Goal: Task Accomplishment & Management: Manage account settings

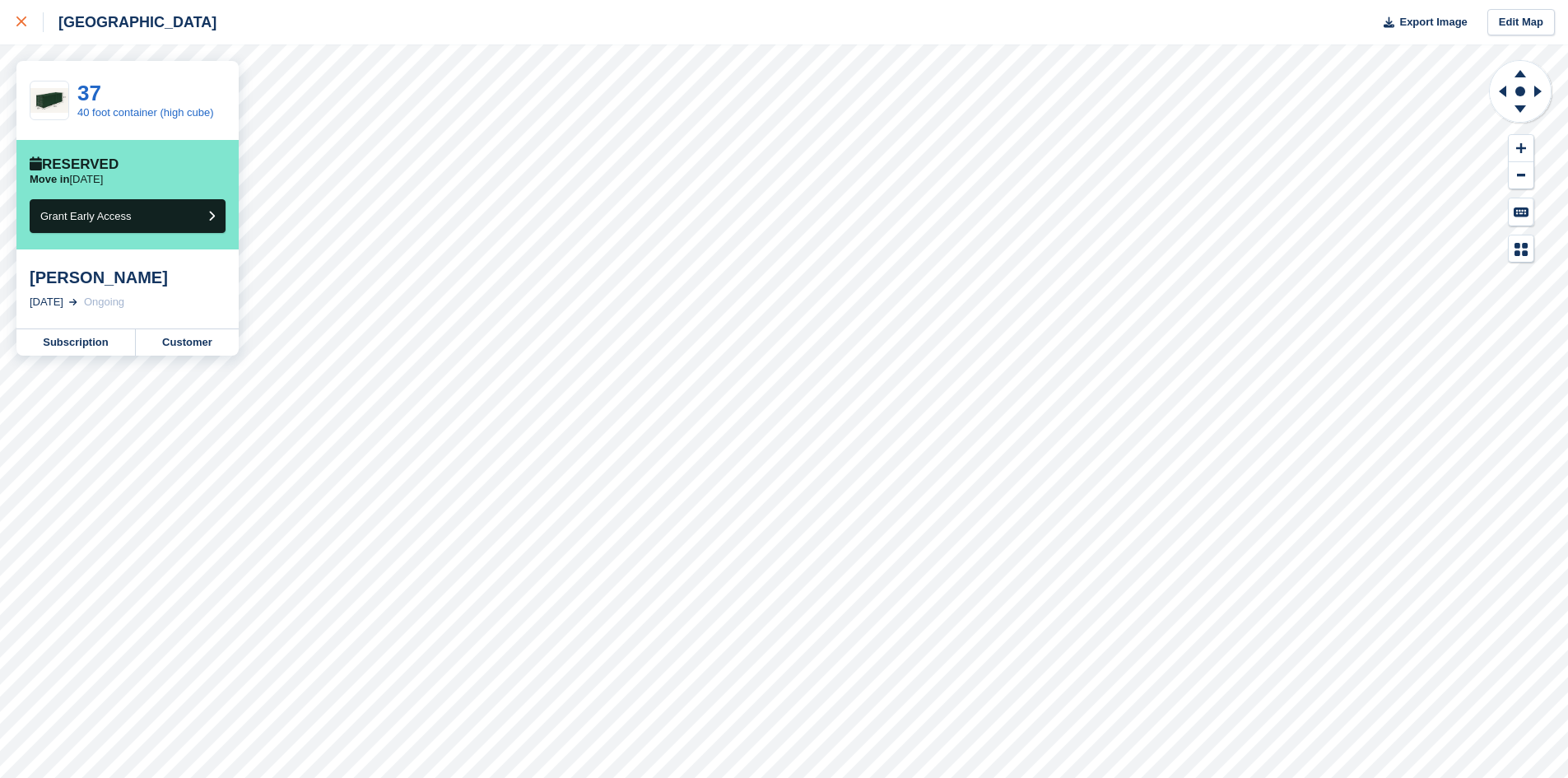
click at [27, 26] on div at bounding box center [30, 22] width 27 height 20
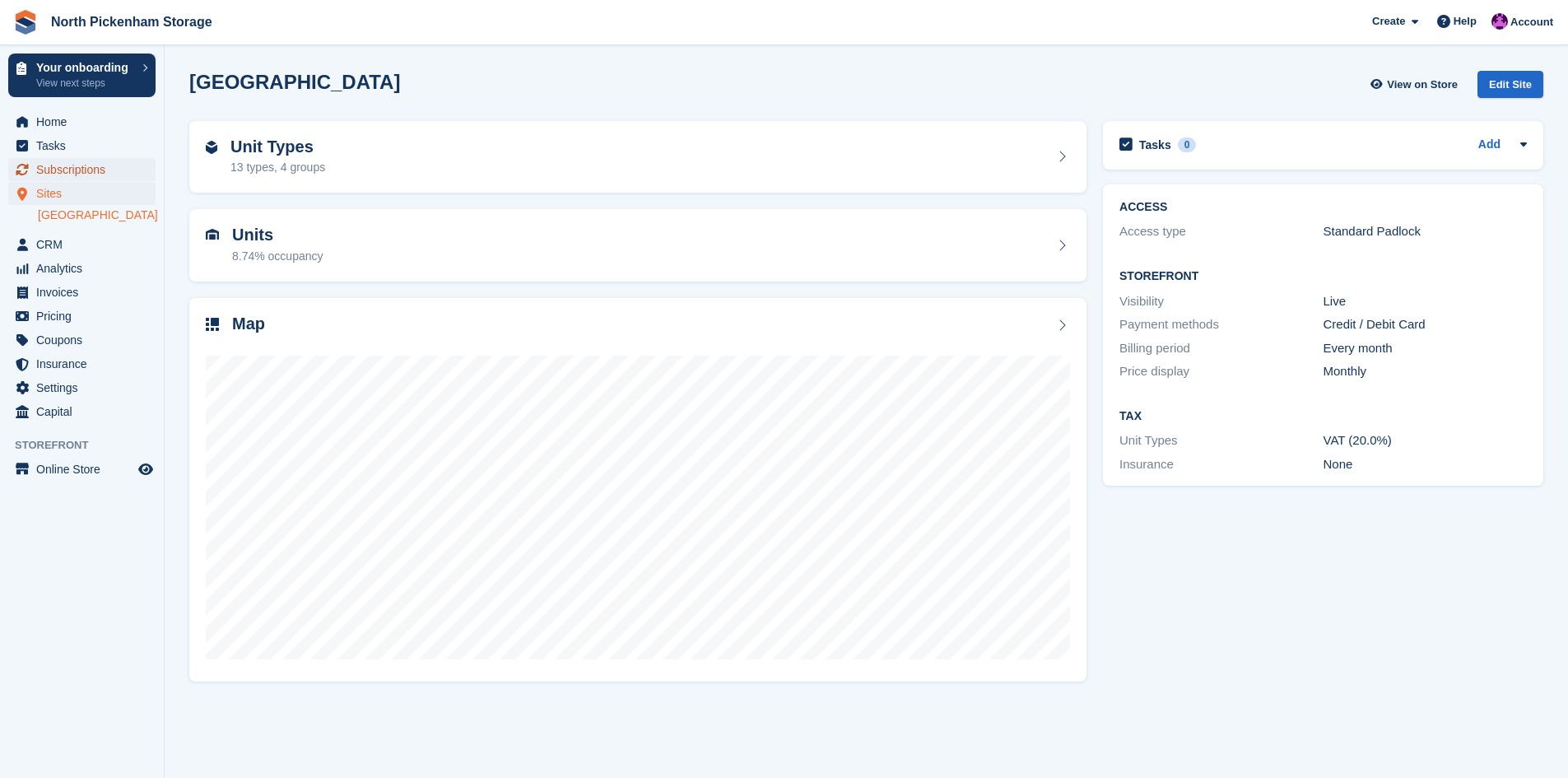
click at [44, 170] on span "Subscriptions" at bounding box center [85, 169] width 98 height 23
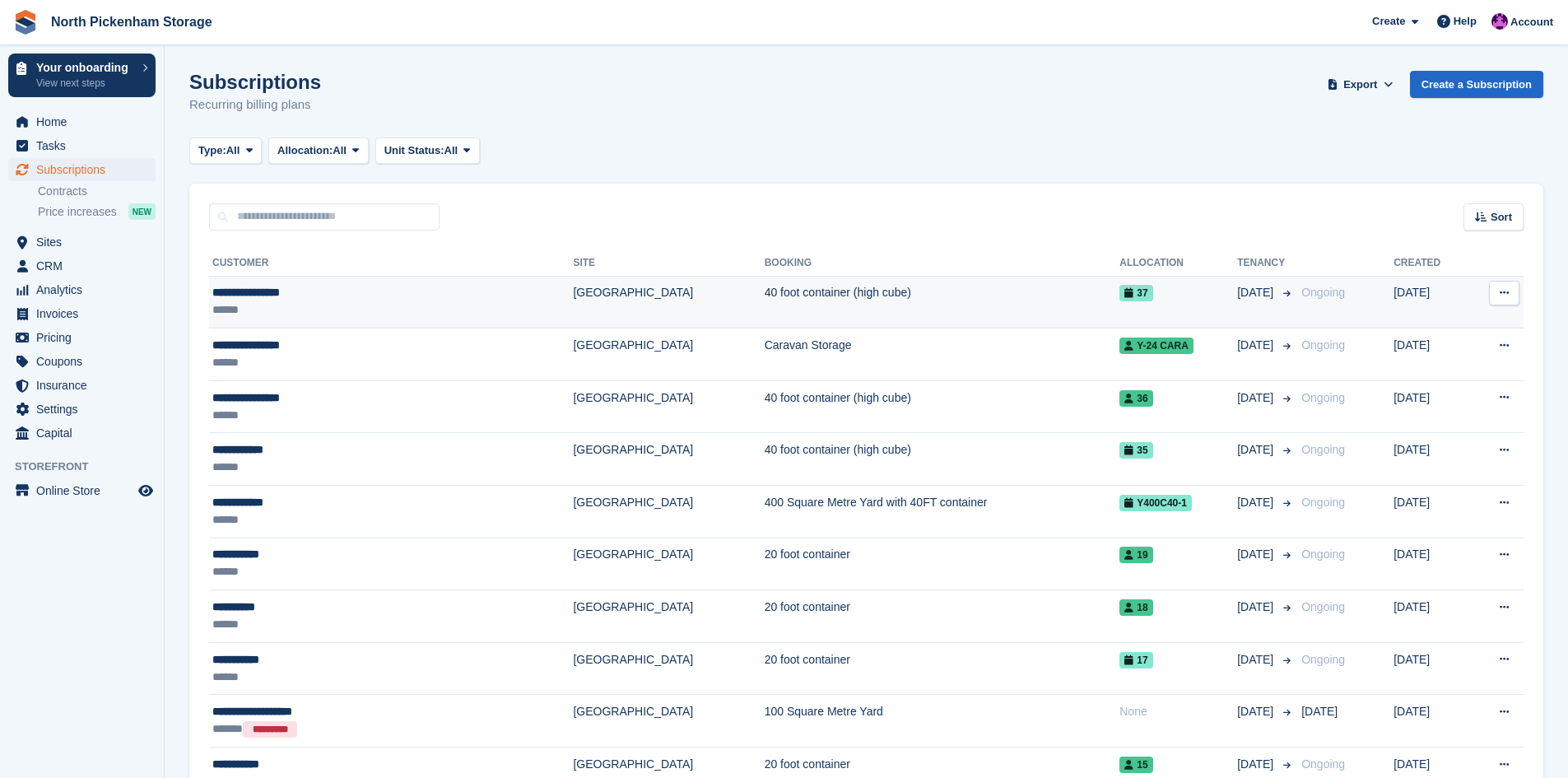
click at [1509, 294] on icon at bounding box center [1504, 292] width 9 height 11
click at [256, 295] on div "**********" at bounding box center [325, 292] width 226 height 17
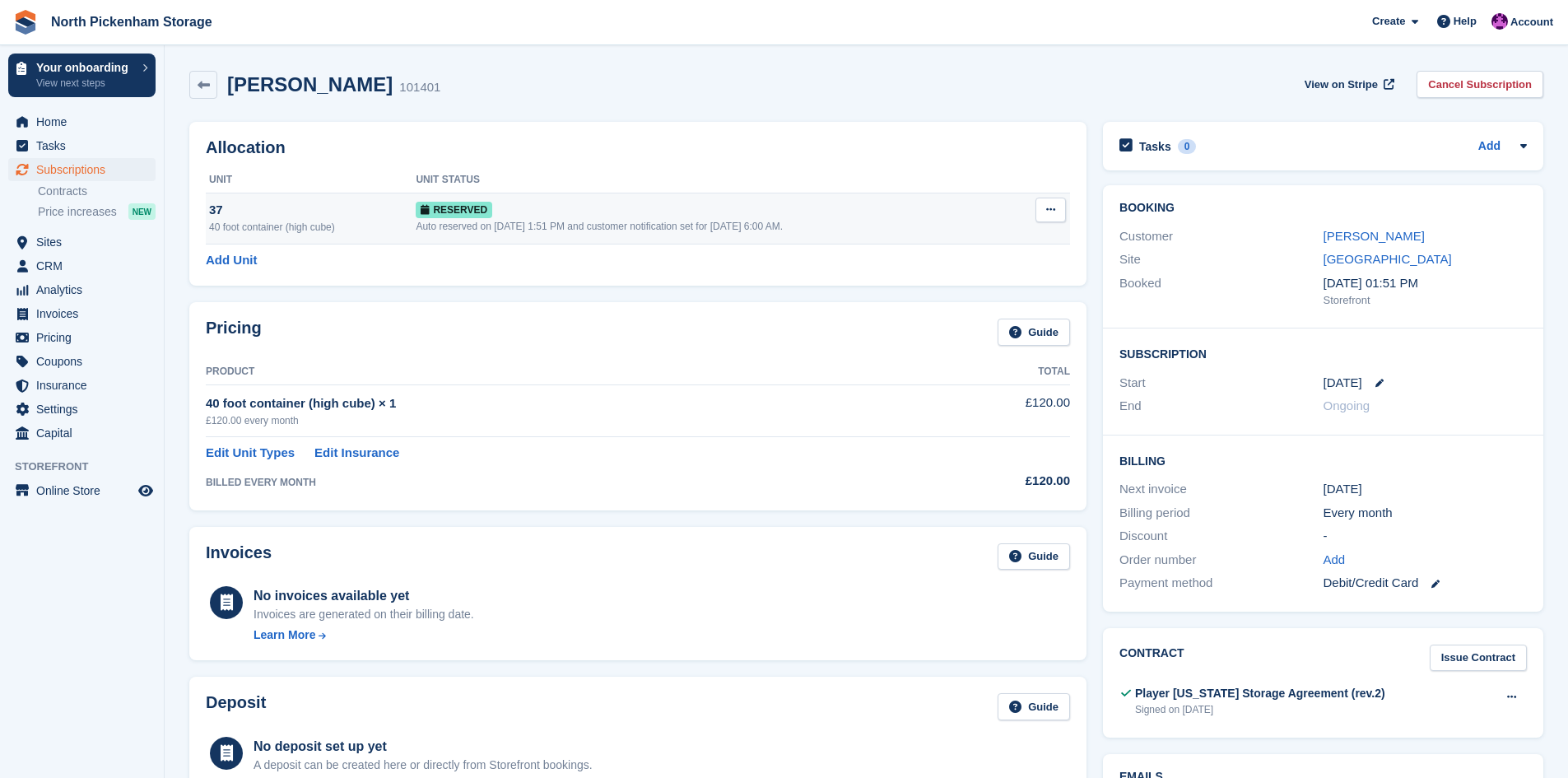
click at [1049, 204] on button at bounding box center [1051, 210] width 31 height 25
click at [1433, 584] on icon at bounding box center [1435, 584] width 9 height 9
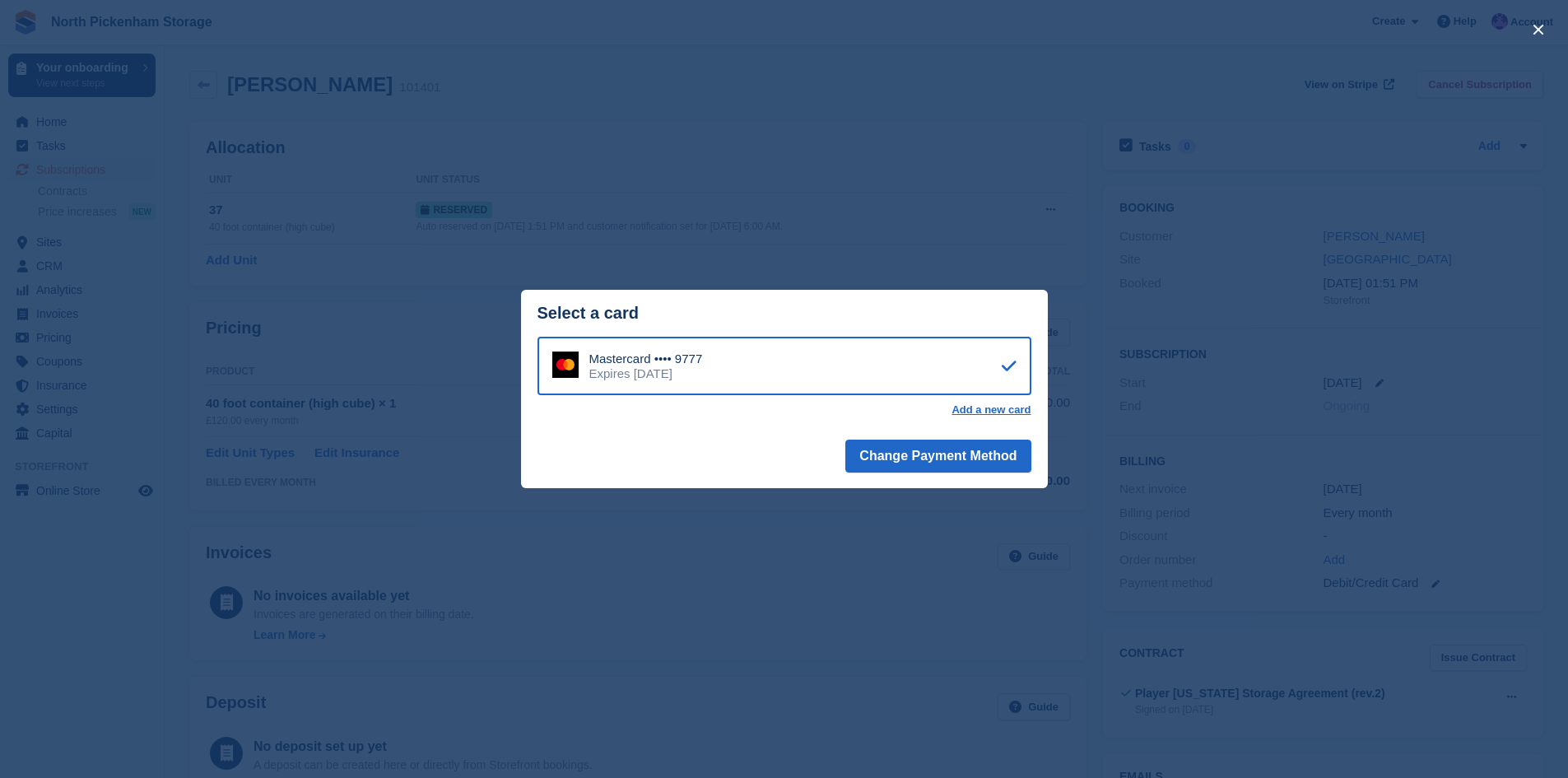
click at [567, 252] on div "close" at bounding box center [784, 389] width 1568 height 778
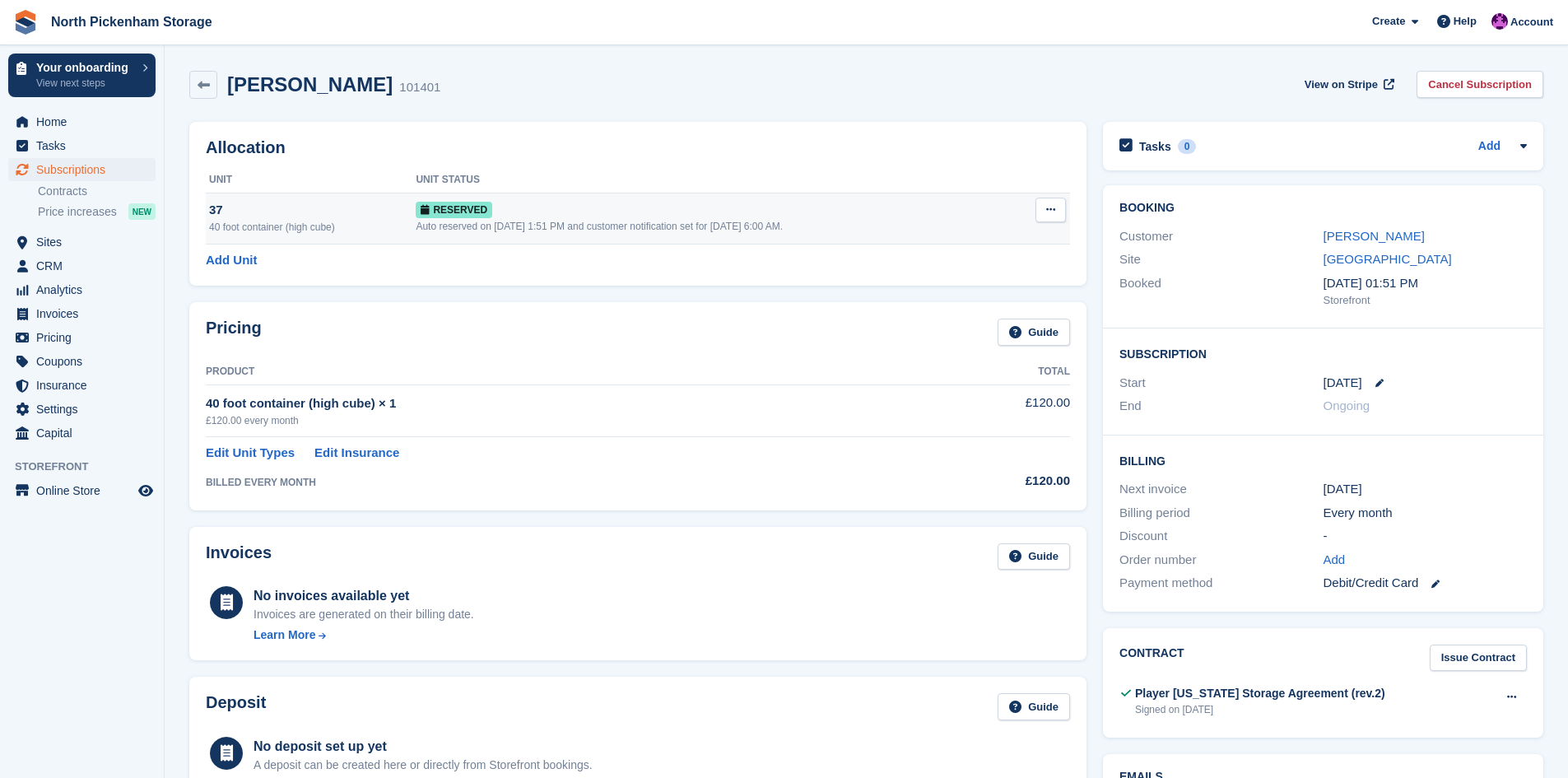
click at [1046, 208] on icon at bounding box center [1050, 209] width 9 height 11
click at [985, 248] on p "Grant Early Access" at bounding box center [987, 242] width 143 height 21
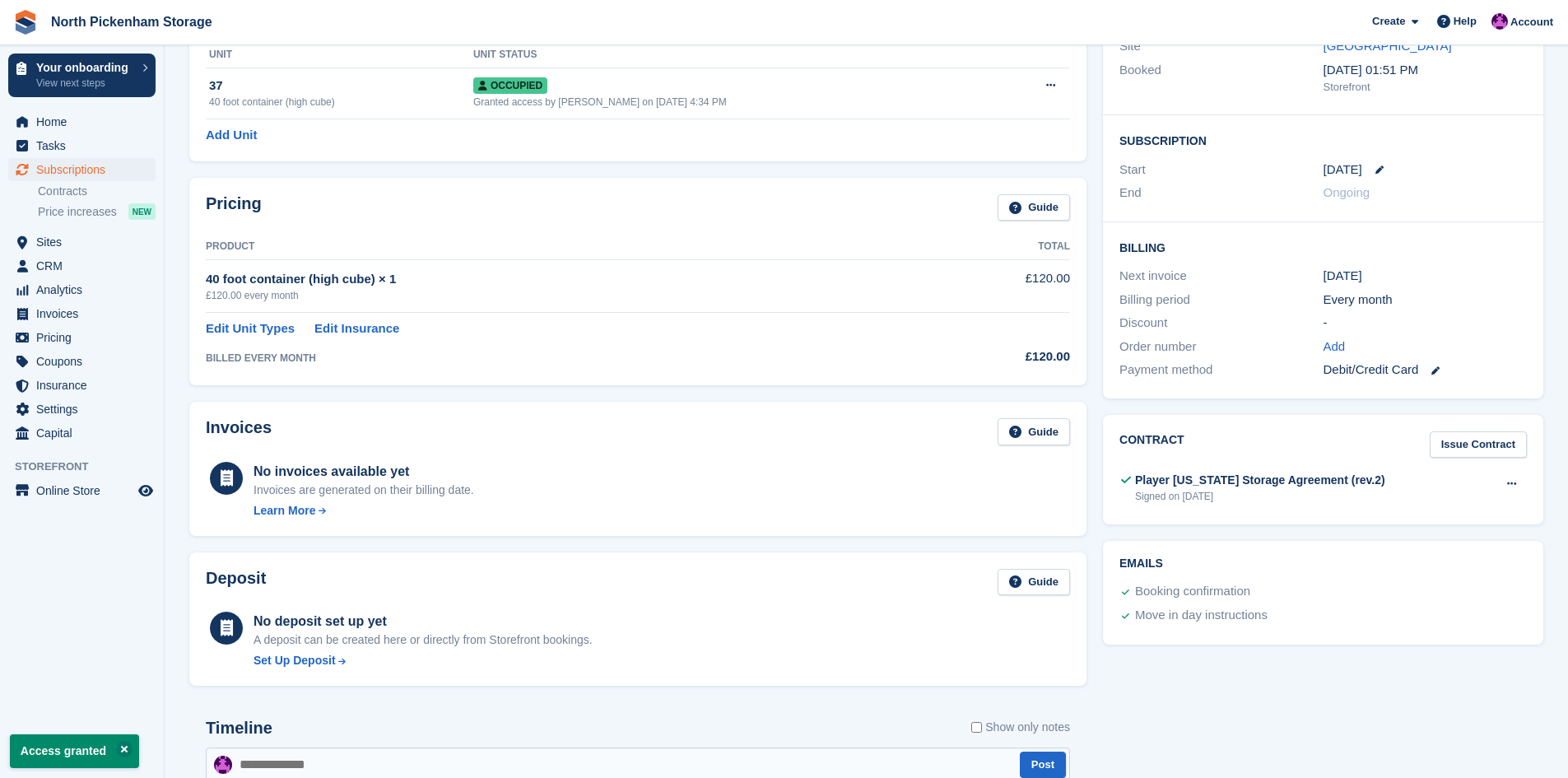
scroll to position [227, 0]
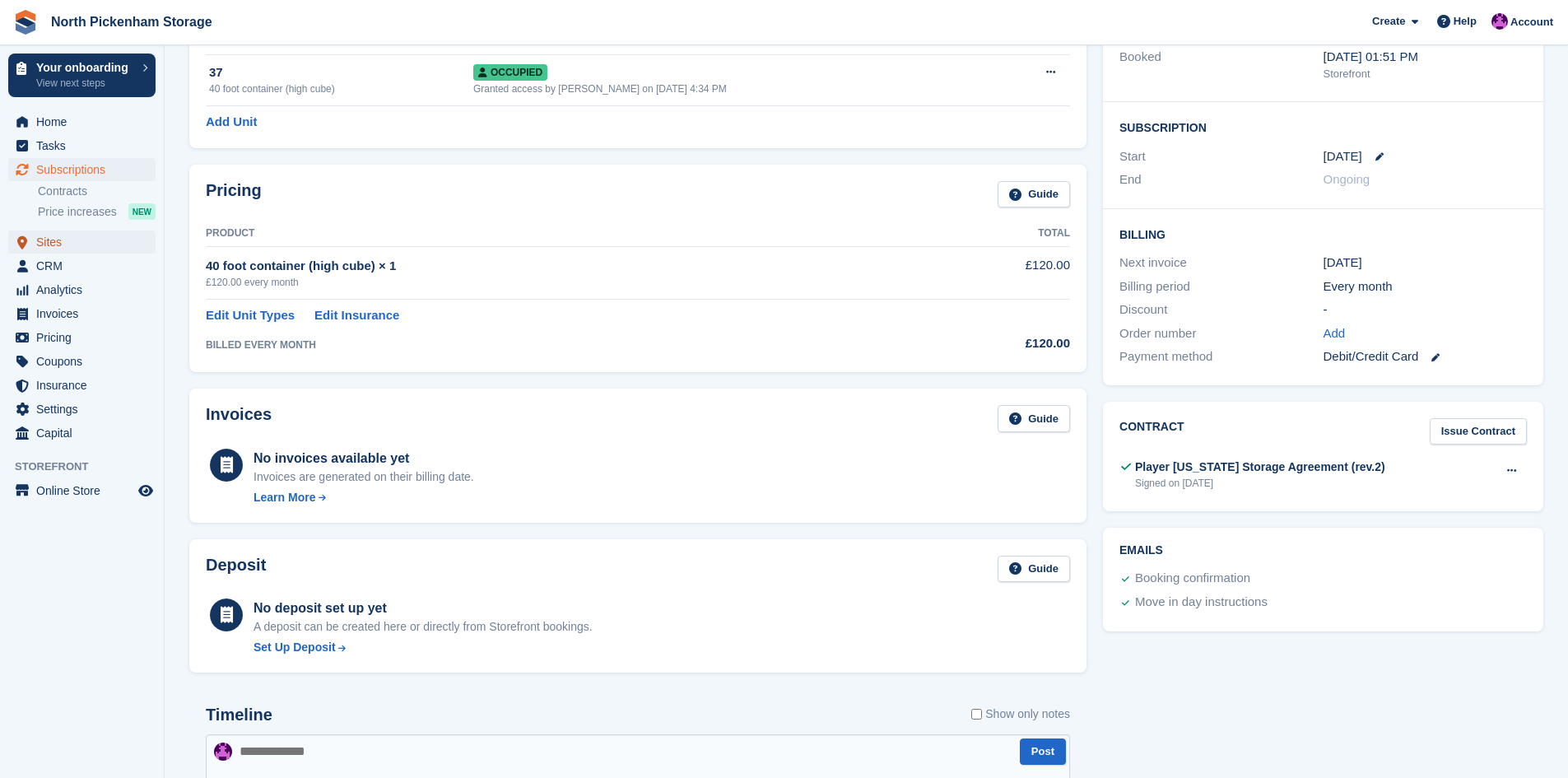
click at [51, 241] on span "Sites" at bounding box center [85, 242] width 98 height 23
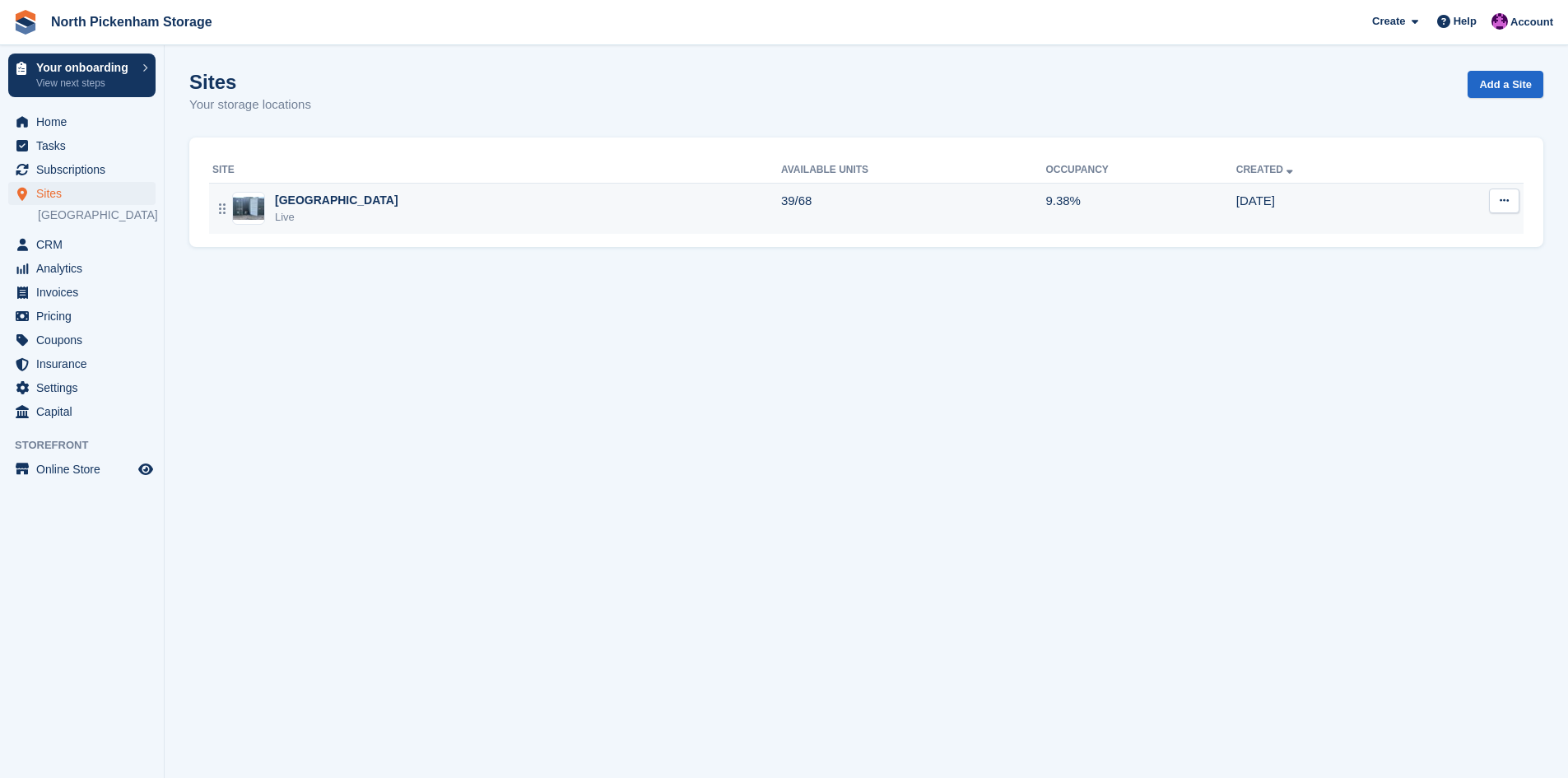
click at [296, 199] on div "[GEOGRAPHIC_DATA]" at bounding box center [336, 201] width 123 height 17
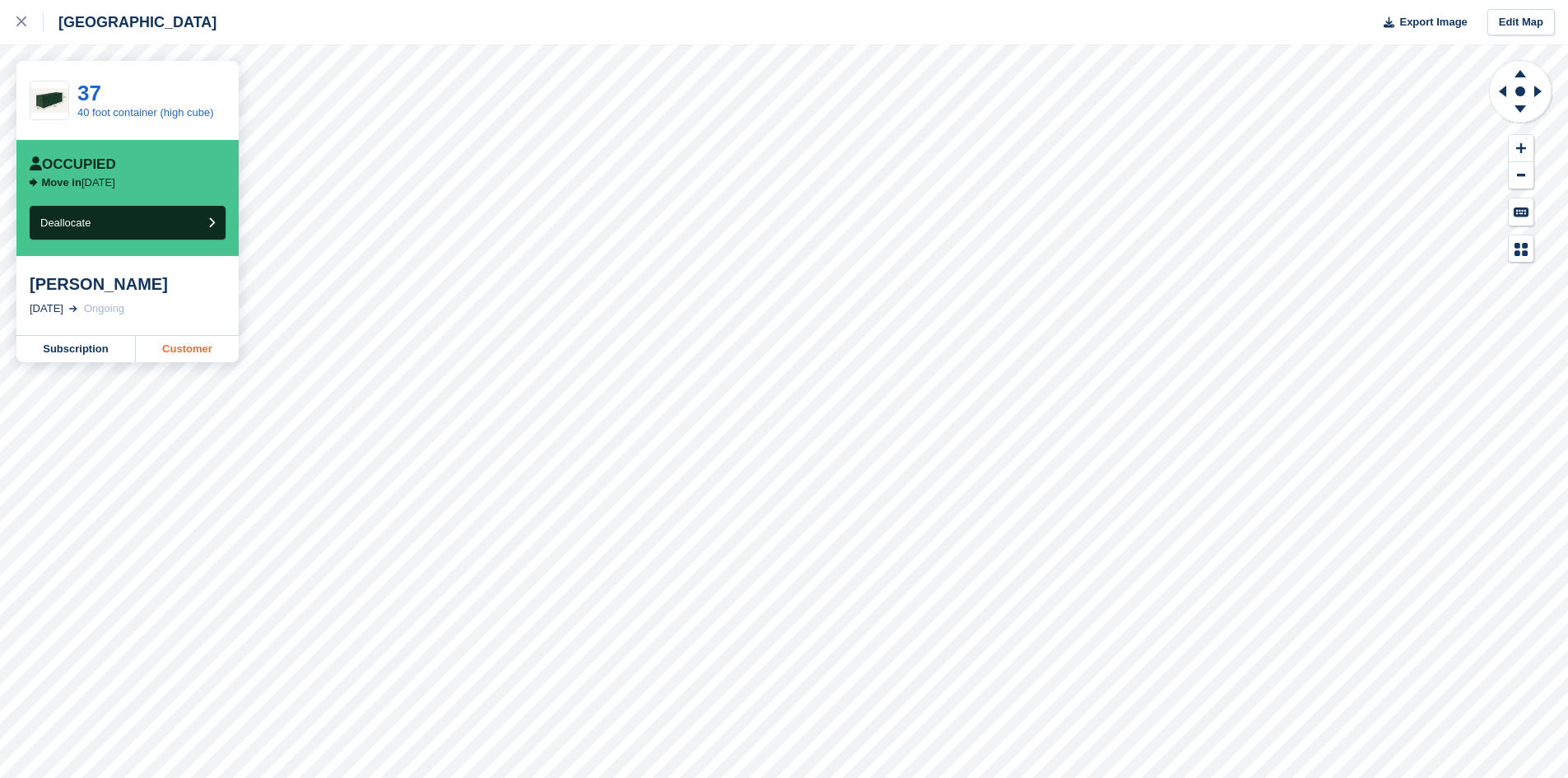
click at [181, 344] on link "Customer" at bounding box center [187, 350] width 103 height 27
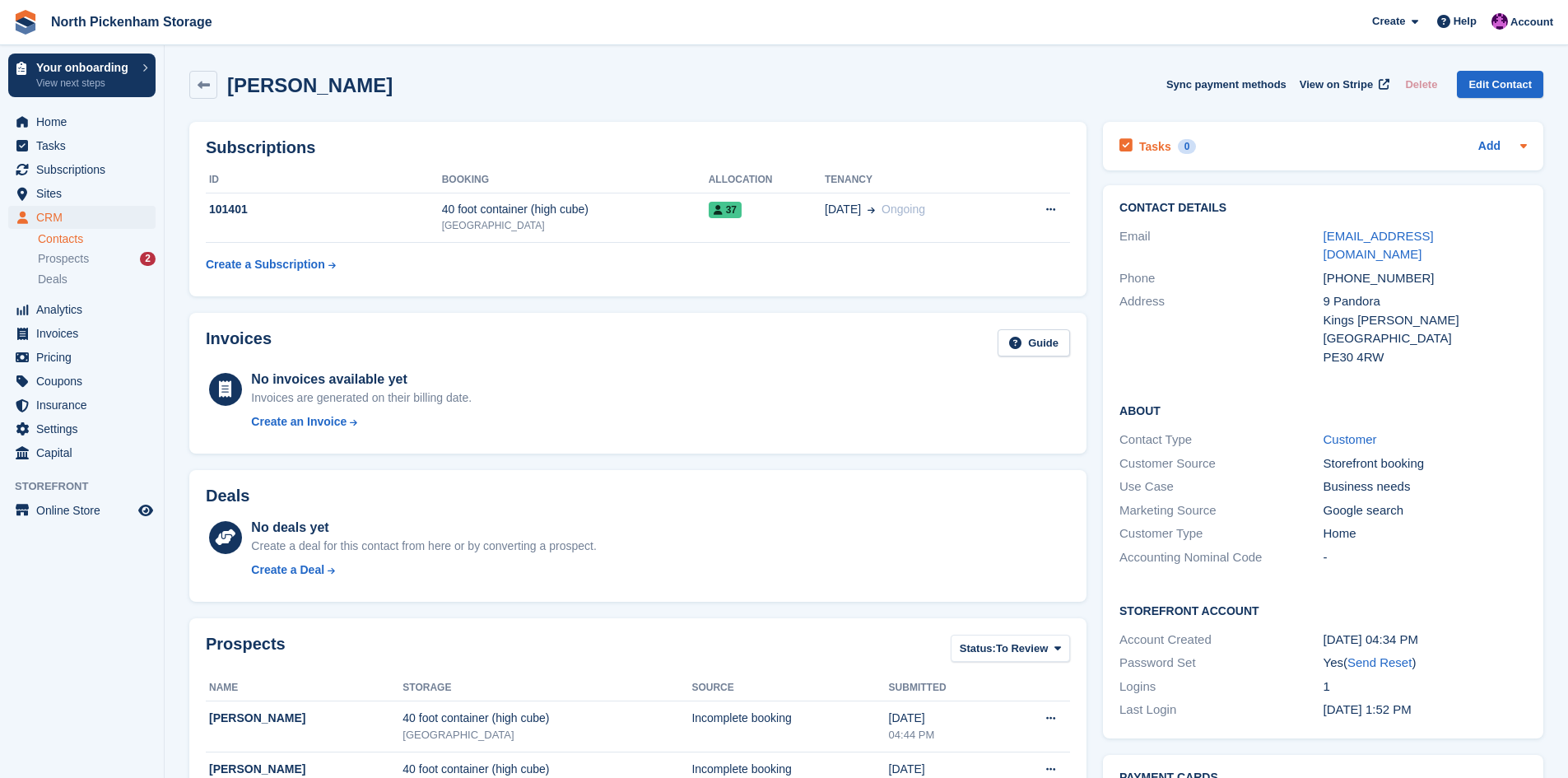
click at [1505, 144] on div "Add" at bounding box center [1503, 146] width 49 height 20
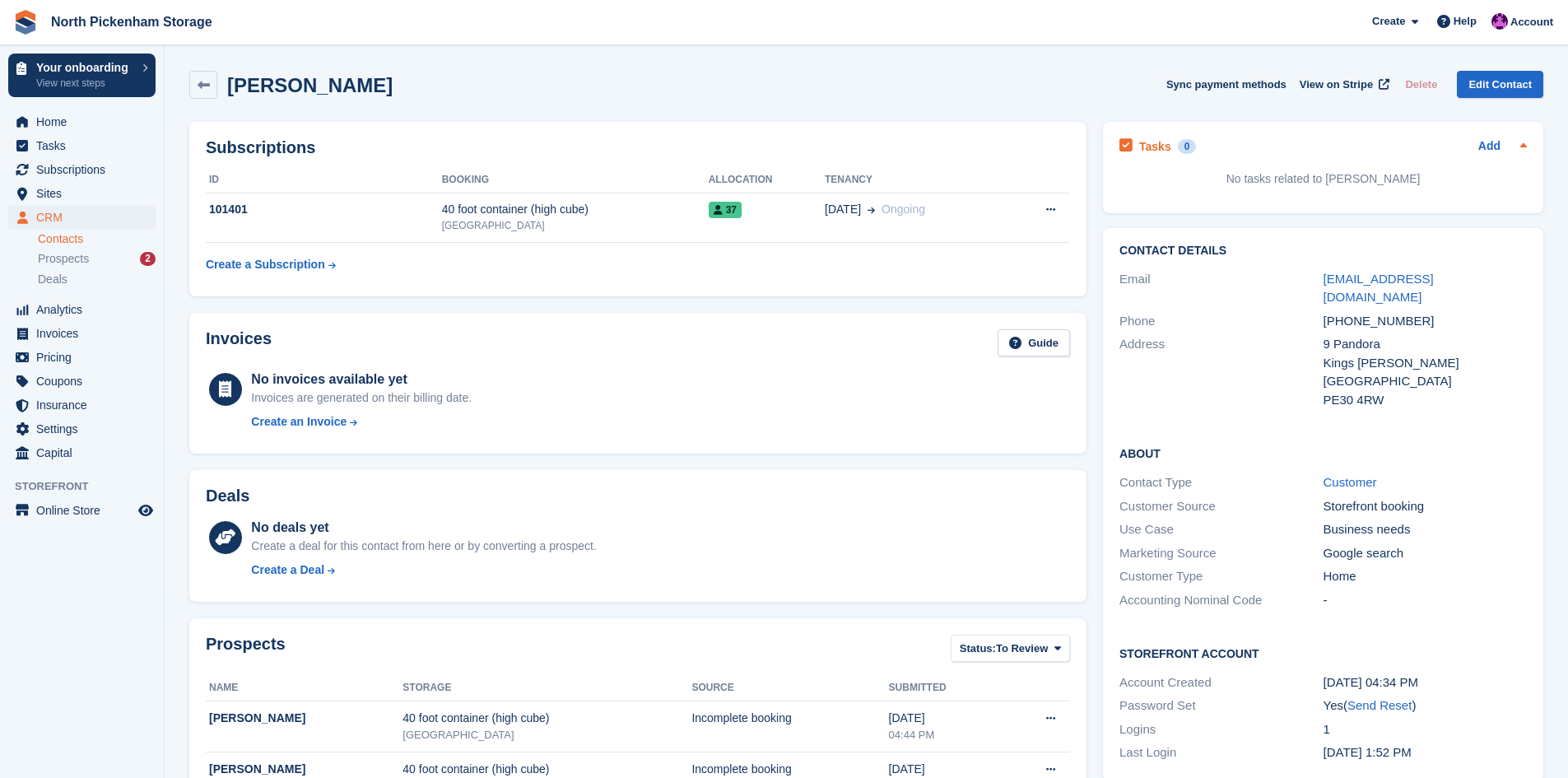
click at [1503, 147] on div "Add" at bounding box center [1503, 146] width 49 height 20
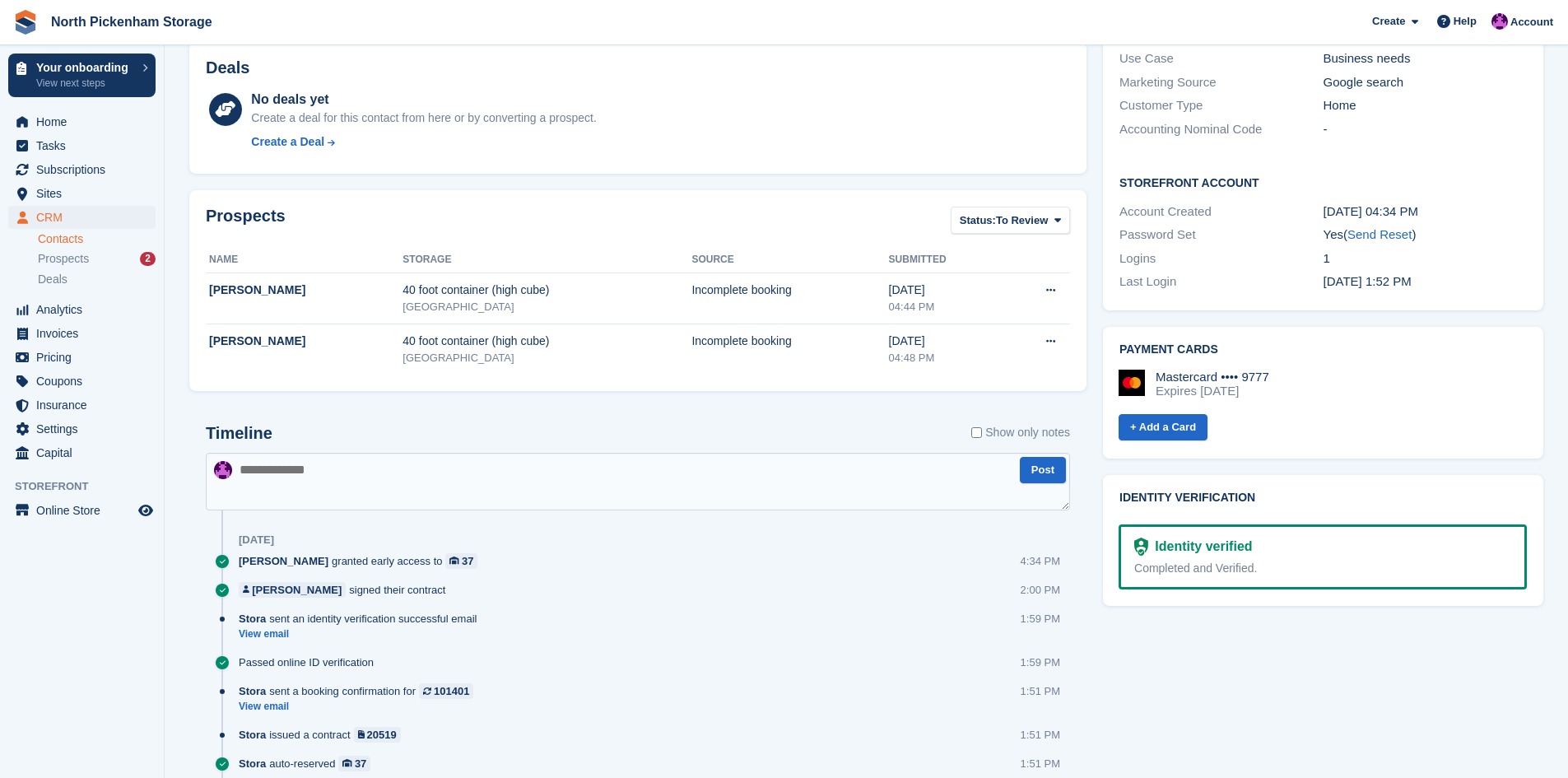
scroll to position [432, 0]
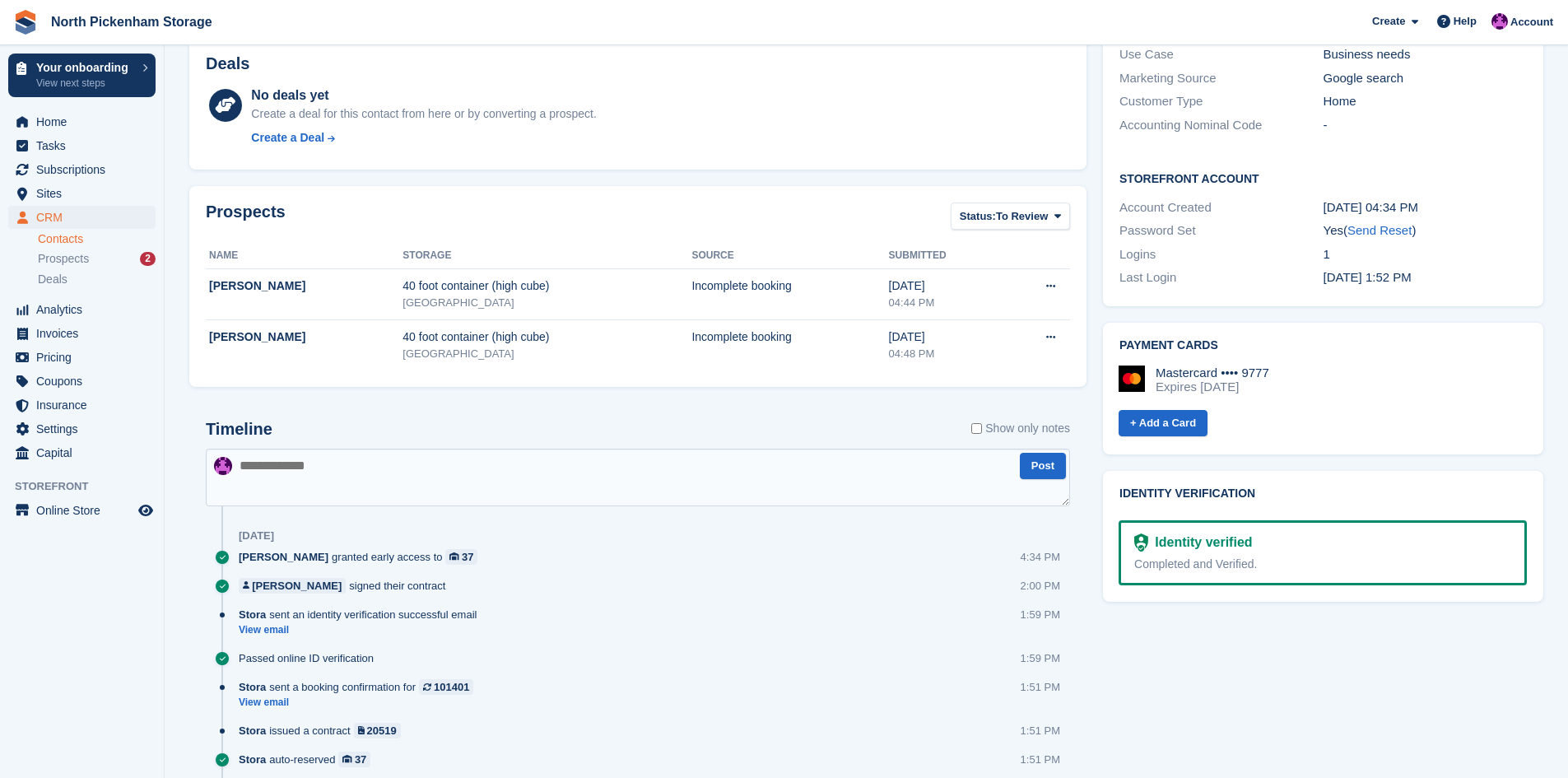
click at [1162, 556] on div "Completed and Verified." at bounding box center [1322, 565] width 377 height 17
drag, startPoint x: 1279, startPoint y: 534, endPoint x: 1169, endPoint y: 545, distance: 110.5
click at [1169, 556] on div "Completed and Verified." at bounding box center [1322, 565] width 377 height 17
click at [1214, 557] on div "Identity verified Completed and Verified." at bounding box center [1322, 553] width 408 height 65
drag, startPoint x: 1244, startPoint y: 541, endPoint x: 1128, endPoint y: 536, distance: 116.1
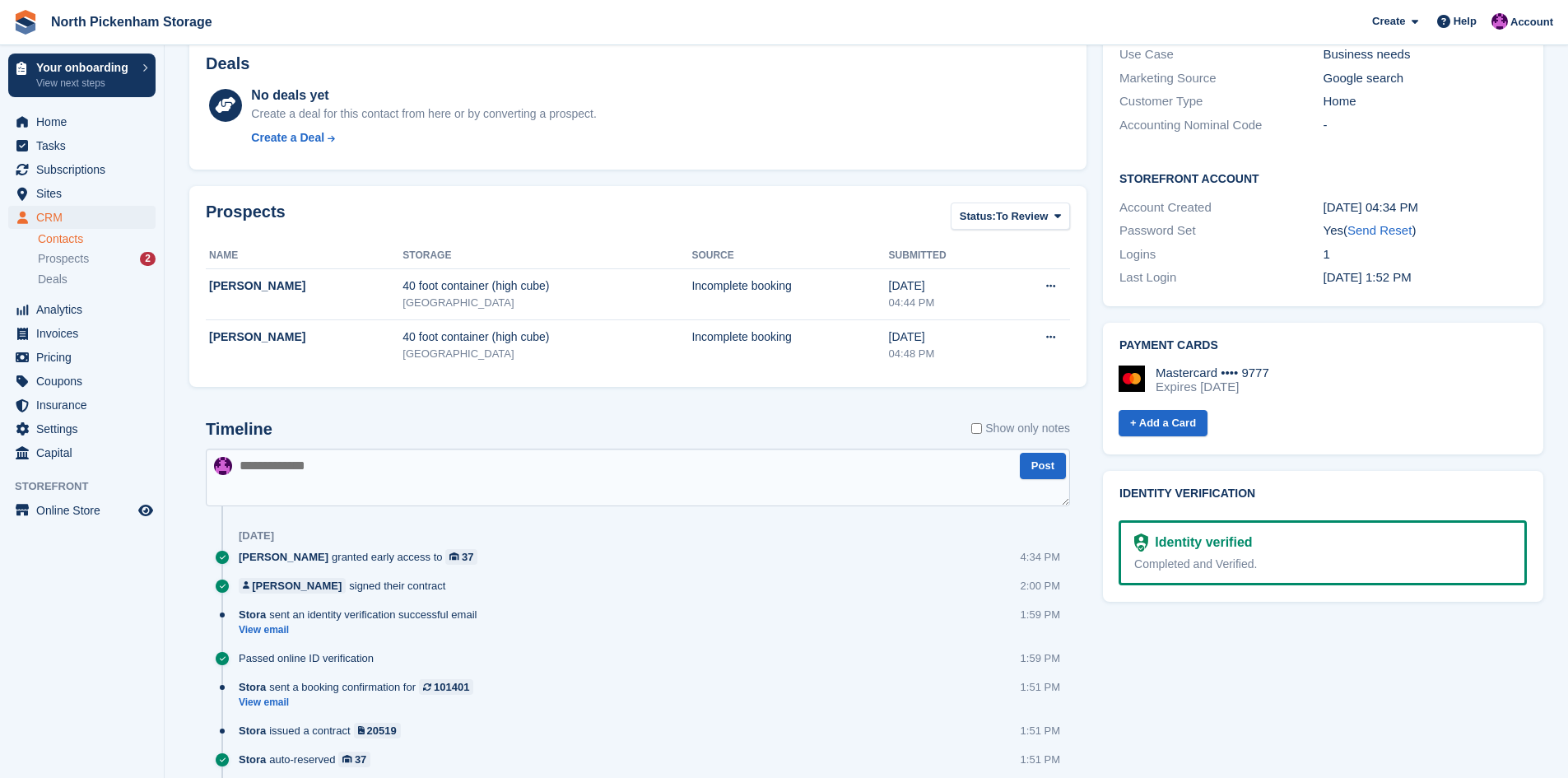
click at [1128, 536] on div "Identity verified Completed and Verified." at bounding box center [1322, 553] width 408 height 65
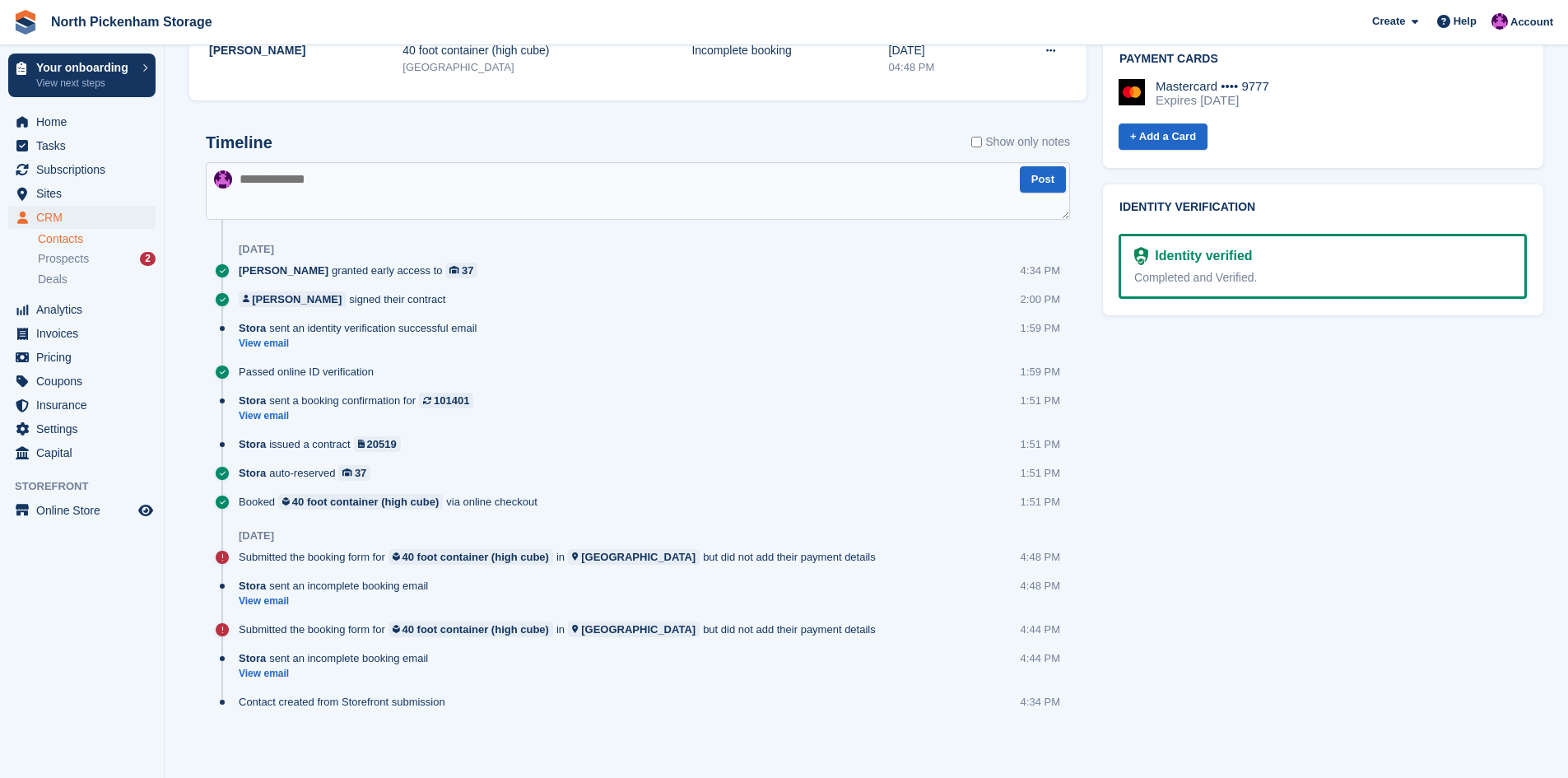
scroll to position [724, 0]
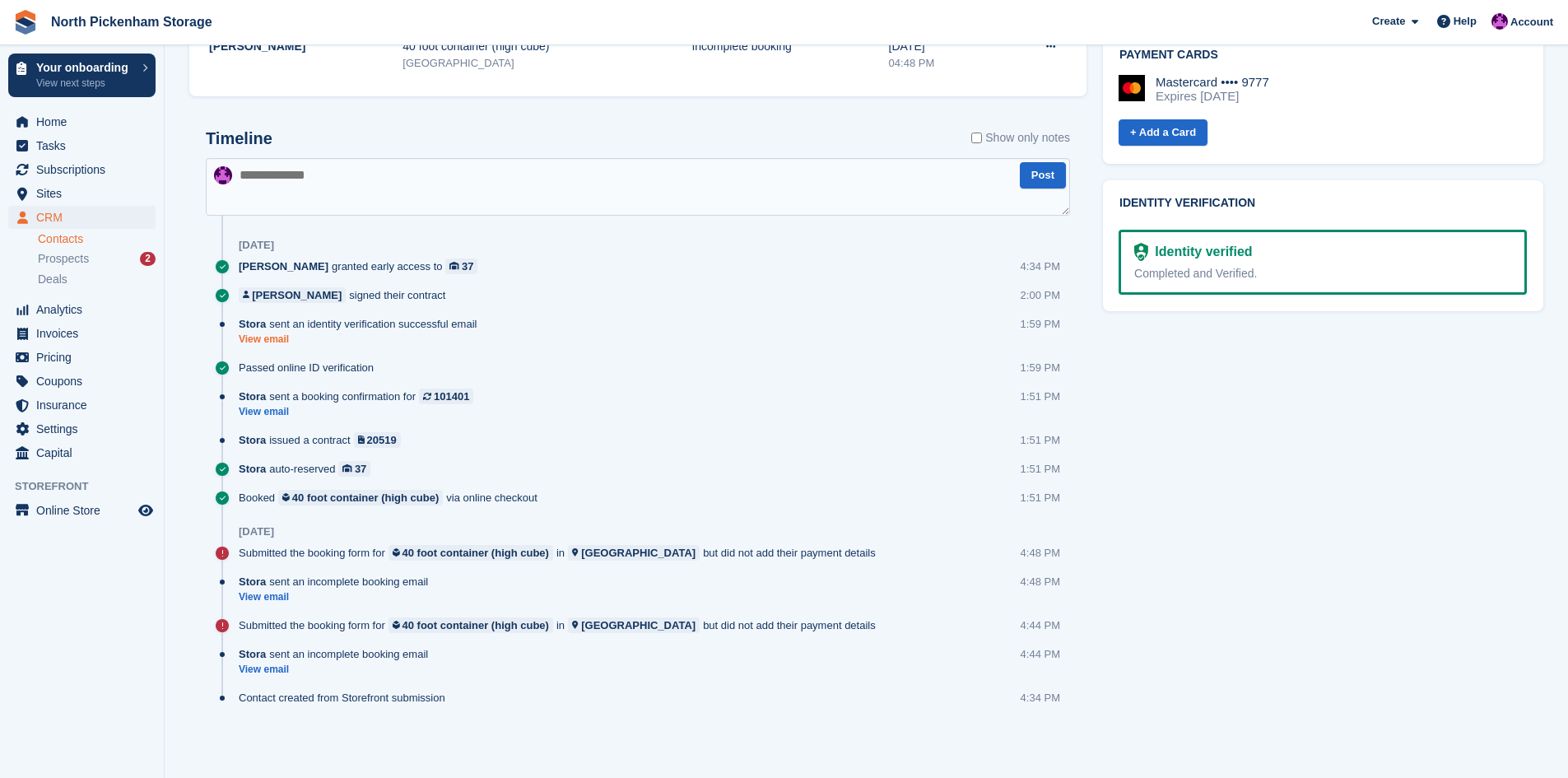
click at [261, 337] on link "View email" at bounding box center [362, 339] width 247 height 14
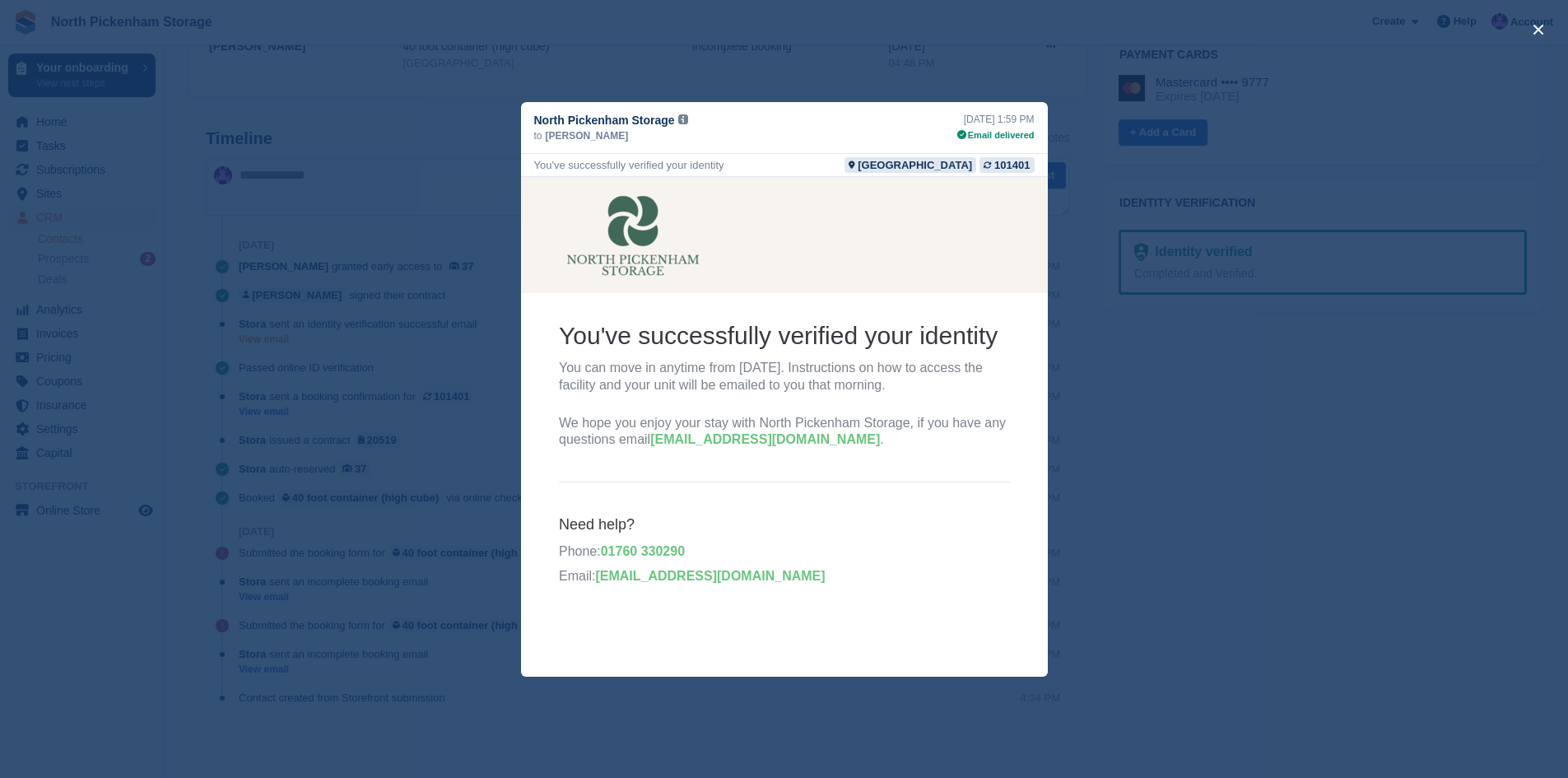
scroll to position [0, 0]
click at [419, 240] on div "close" at bounding box center [784, 389] width 1568 height 778
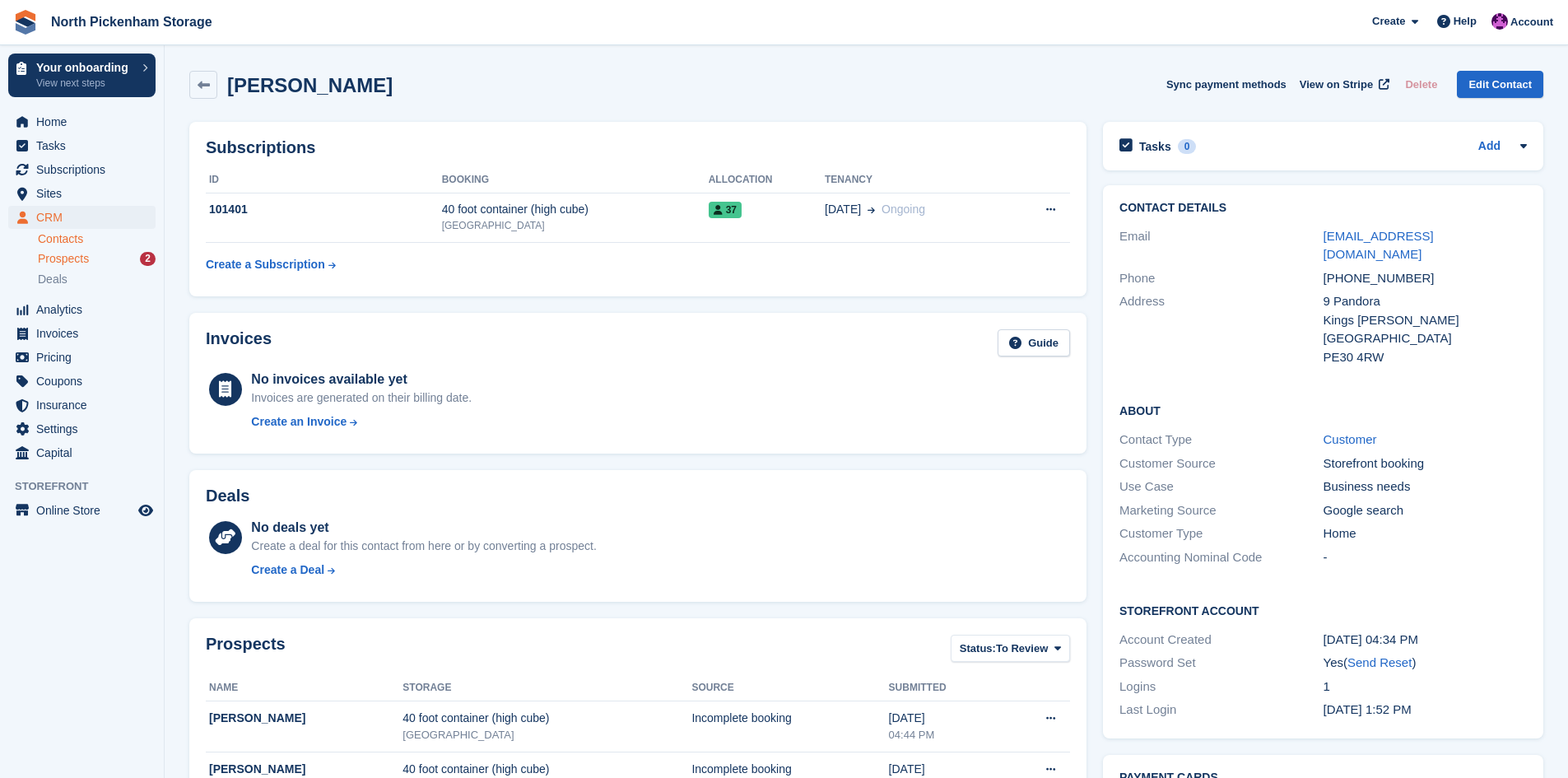
click at [71, 254] on span "Prospects" at bounding box center [63, 259] width 51 height 15
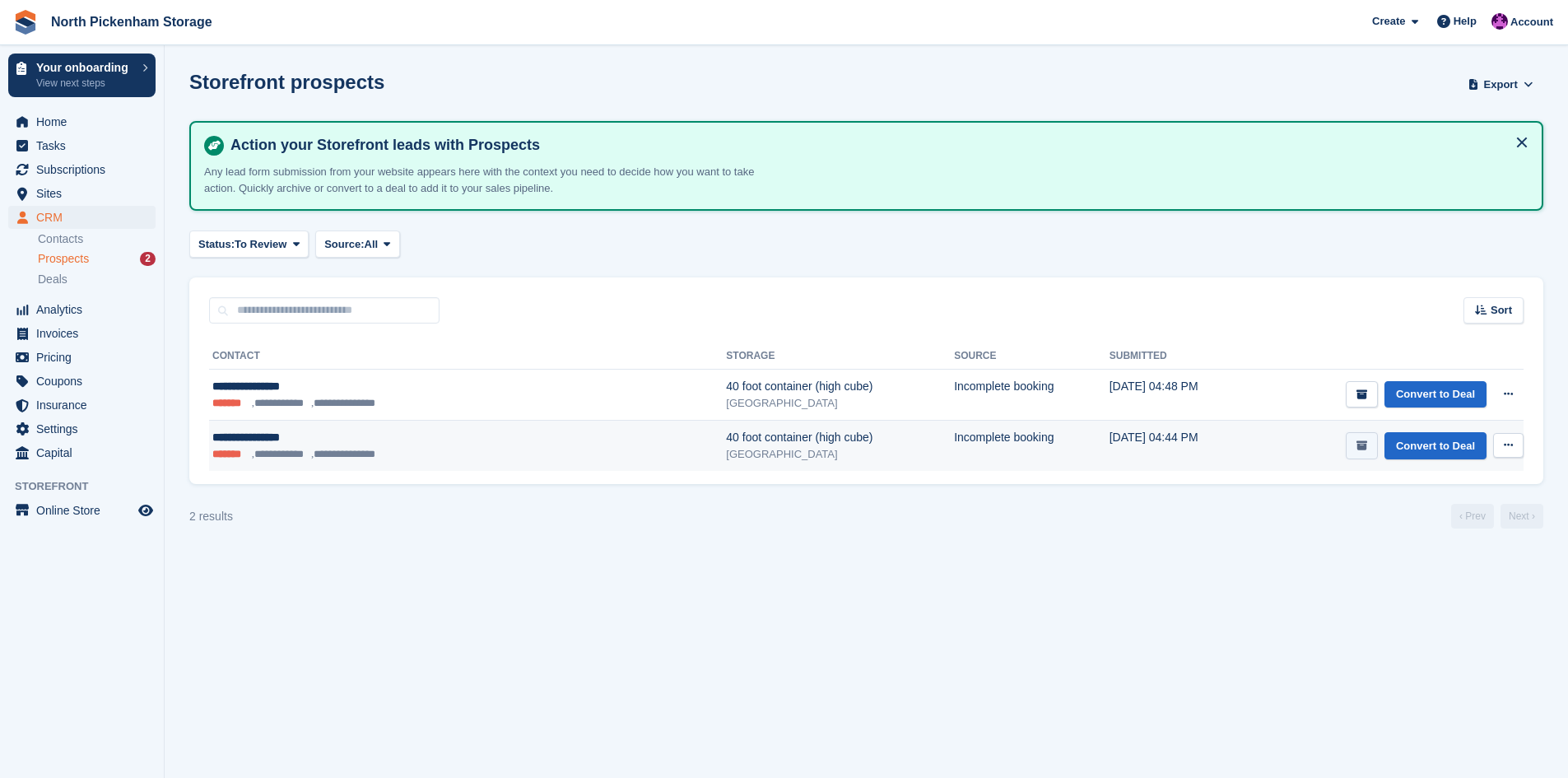
click at [1363, 452] on button "submit" at bounding box center [1363, 445] width 32 height 27
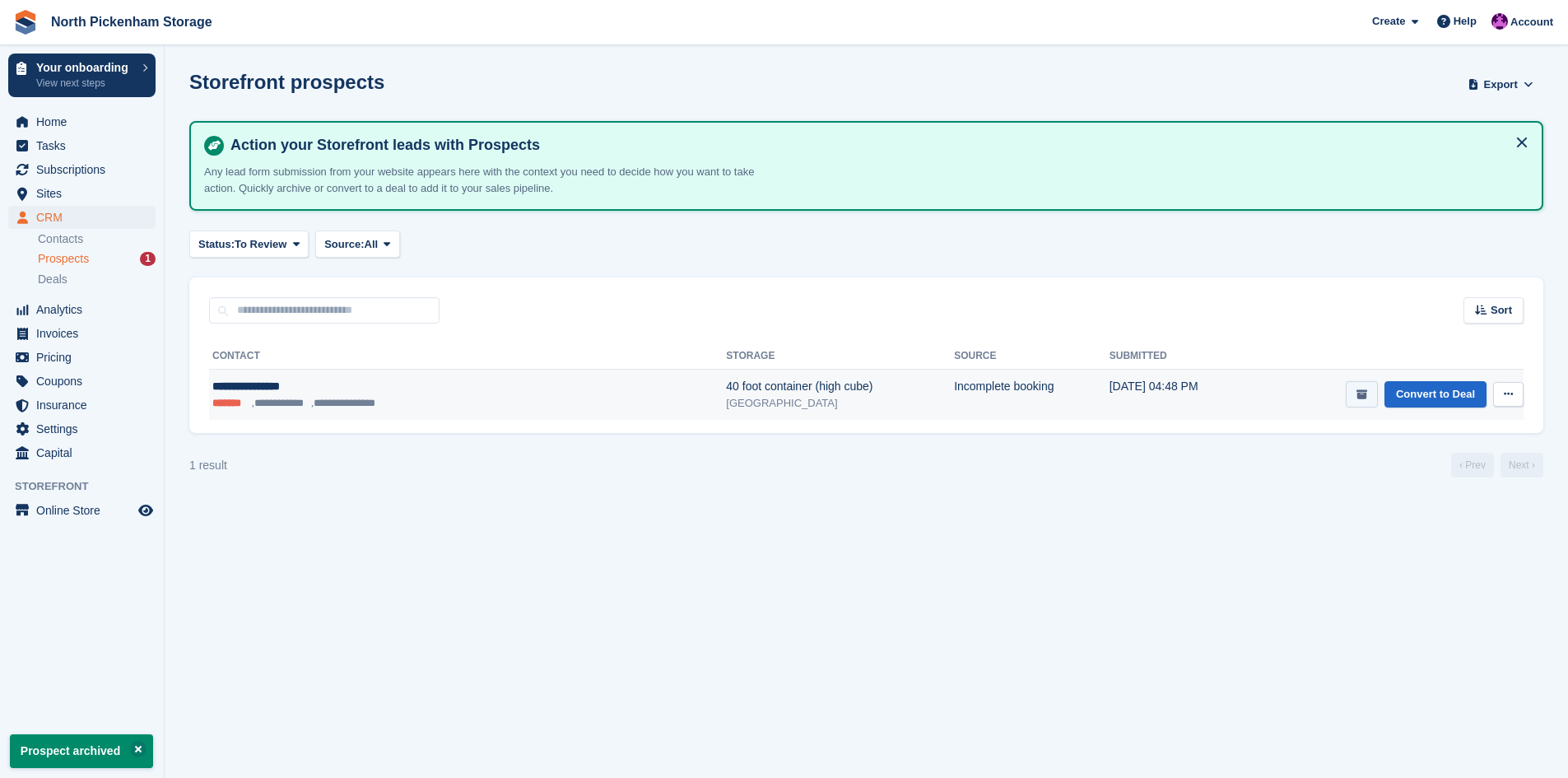
click at [1364, 400] on button "submit" at bounding box center [1363, 395] width 32 height 27
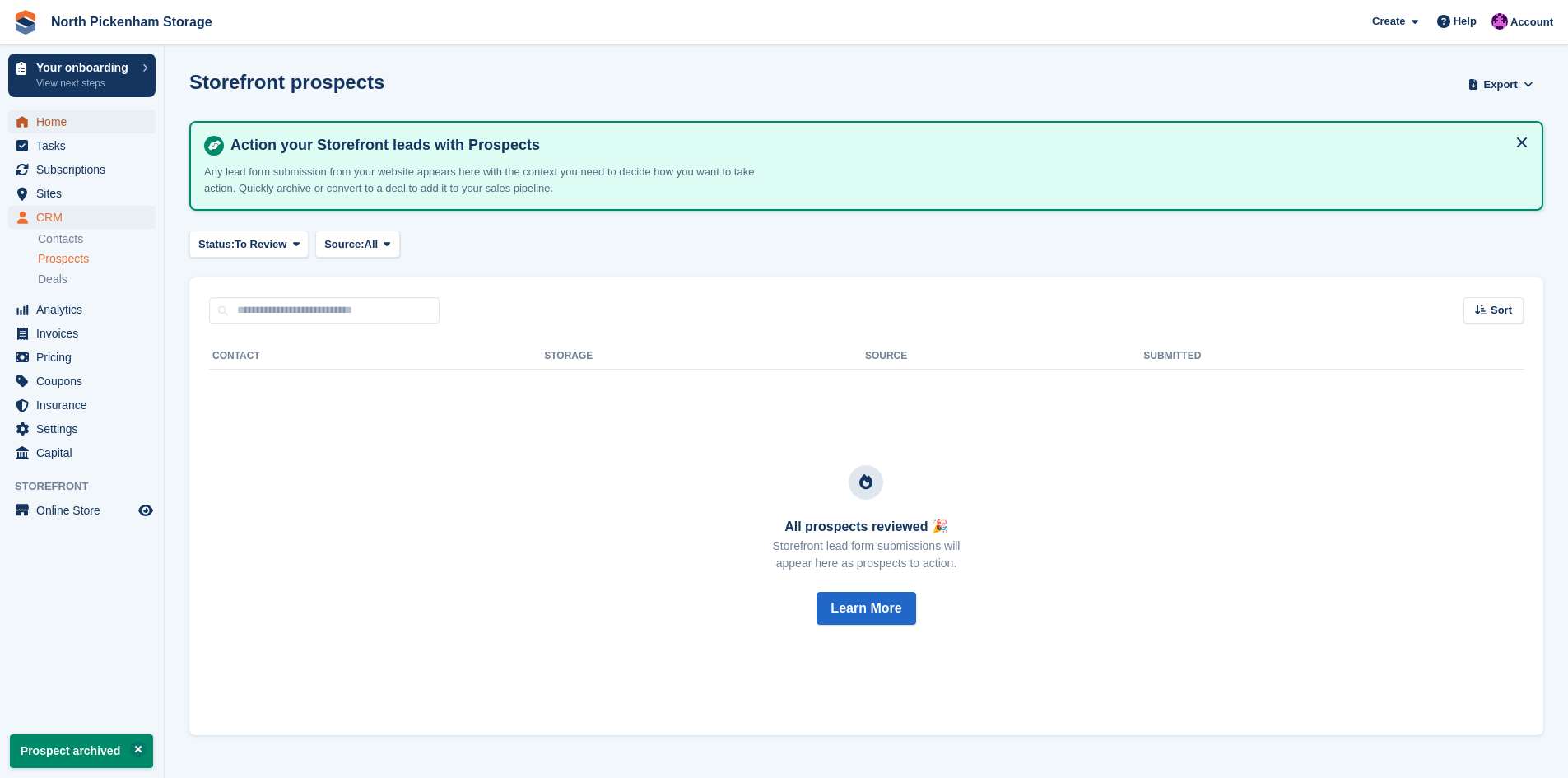
click at [51, 122] on span "Home" at bounding box center [85, 121] width 98 height 23
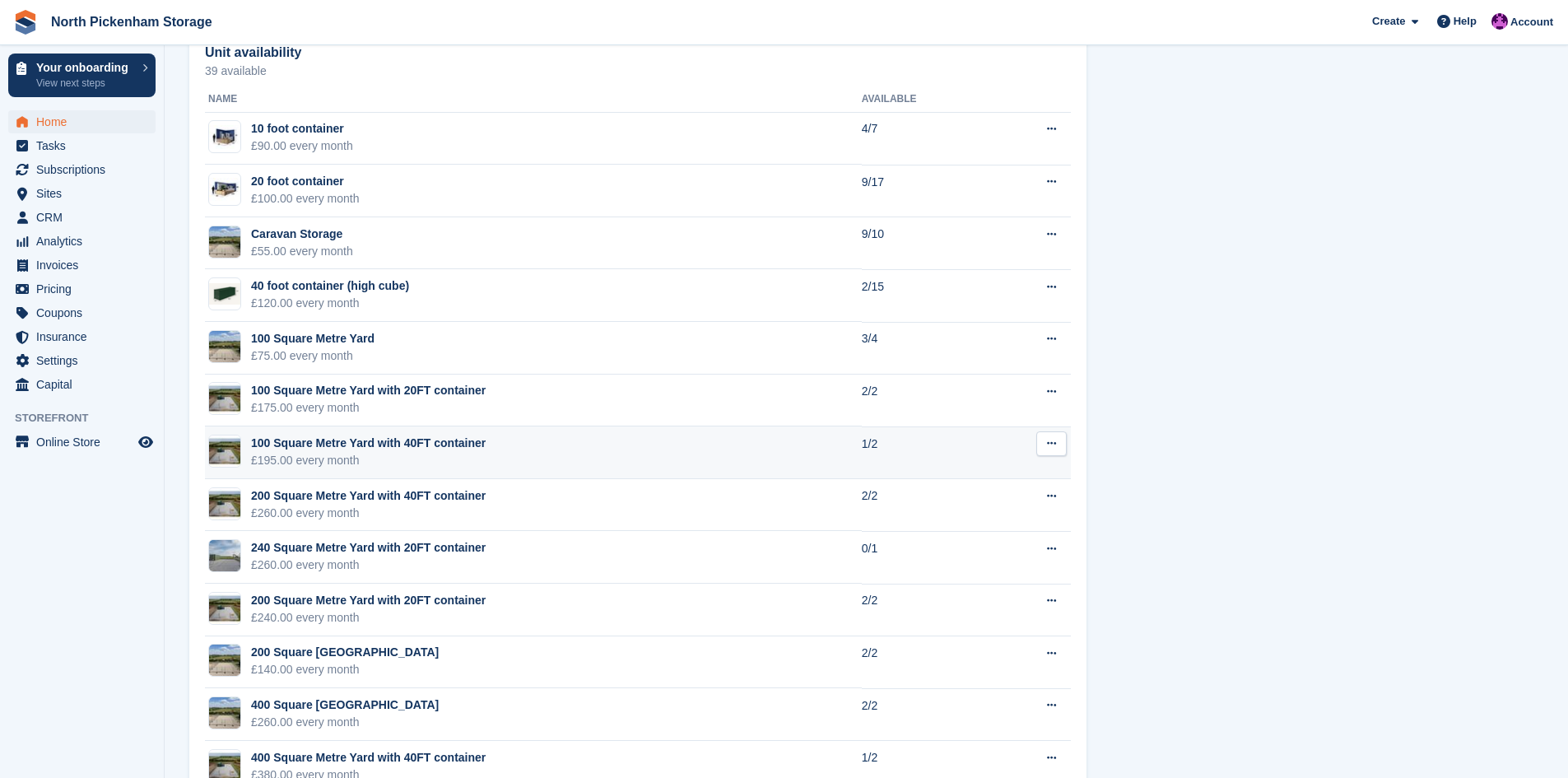
scroll to position [1051, 0]
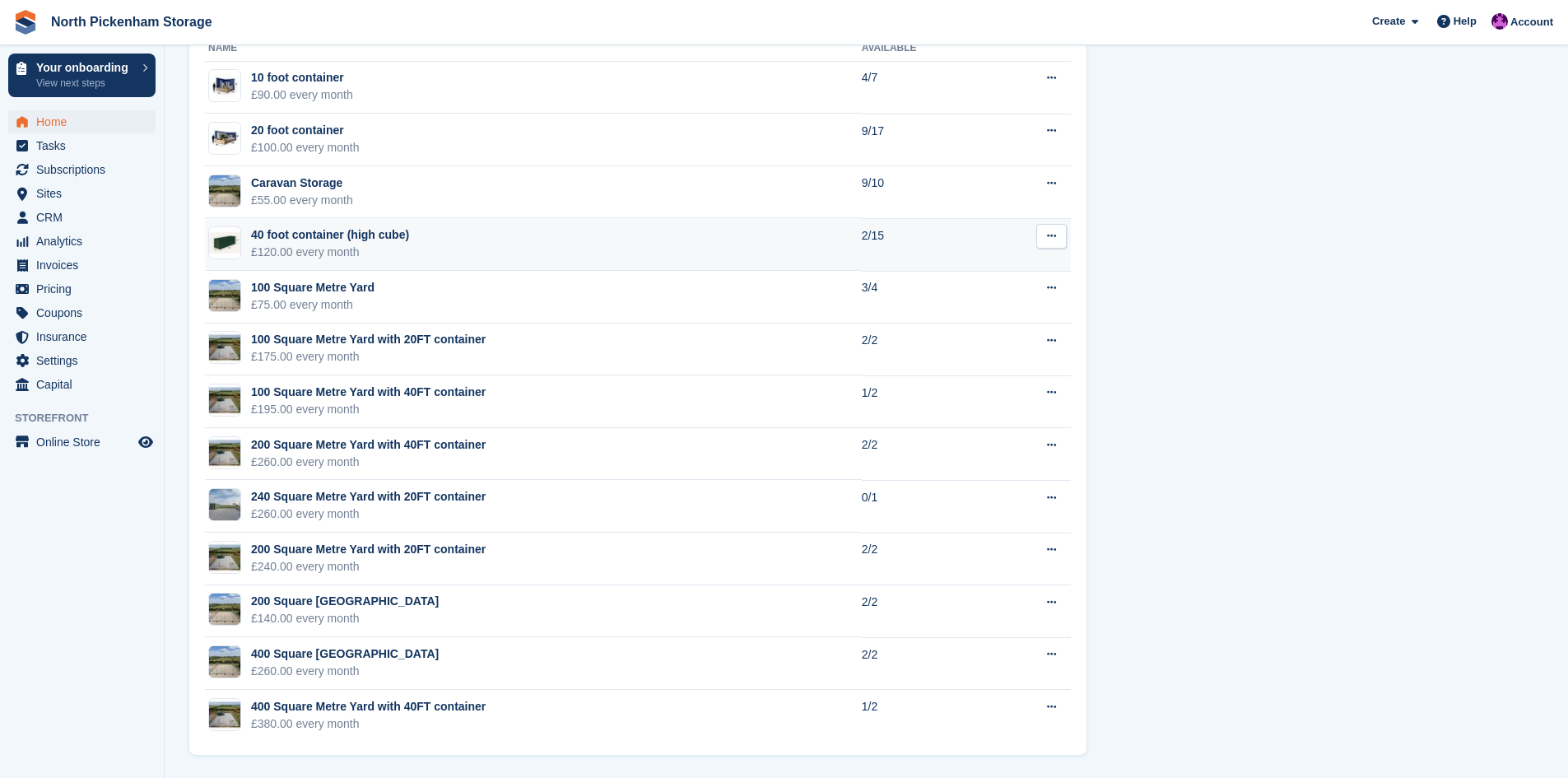
click at [306, 237] on div "40 foot container (high cube)" at bounding box center [330, 235] width 158 height 17
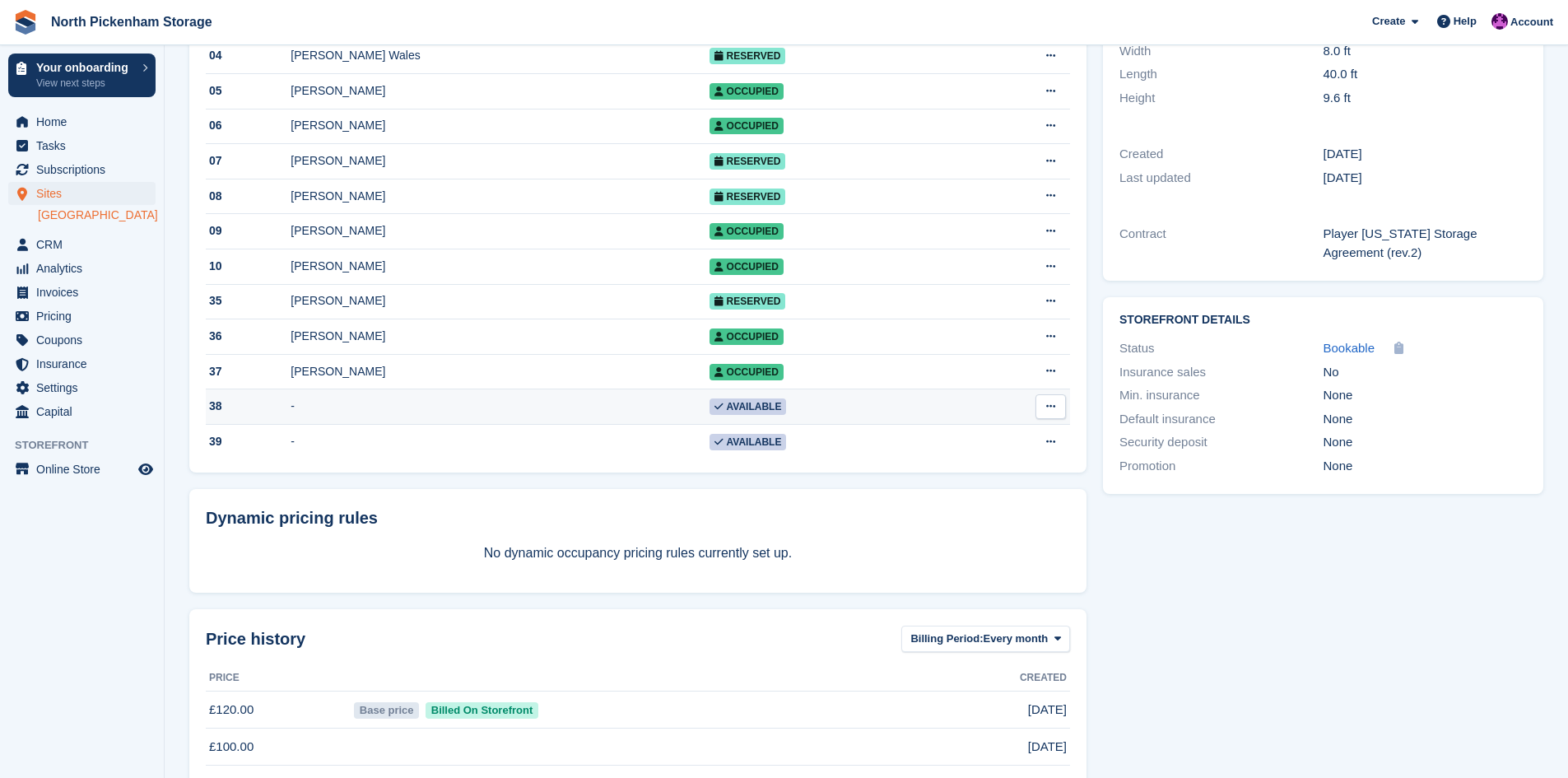
scroll to position [396, 0]
